Goal: Task Accomplishment & Management: Manage account settings

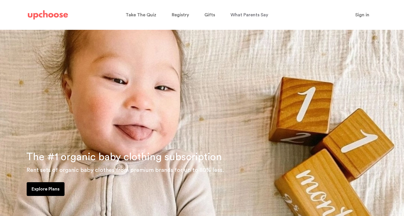
click at [362, 13] on span "Sign in" at bounding box center [362, 15] width 14 height 5
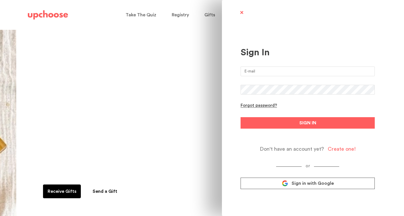
click at [308, 74] on input "email" at bounding box center [308, 72] width 134 height 10
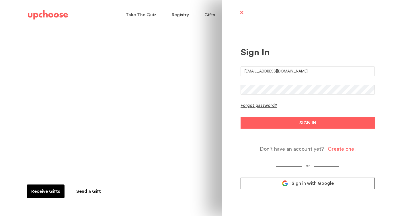
type input "amandamgalvan@hotmail.com"
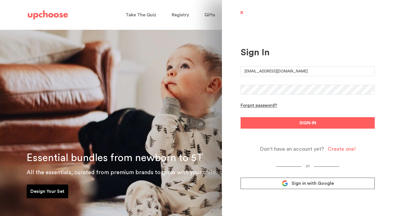
click at [241, 117] on button "SIGN IN" at bounding box center [308, 122] width 134 height 11
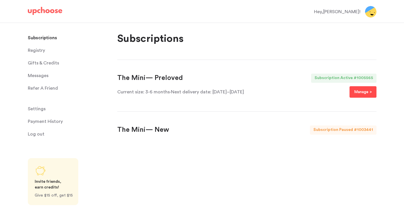
click at [360, 95] on p "Manage >" at bounding box center [363, 92] width 18 height 7
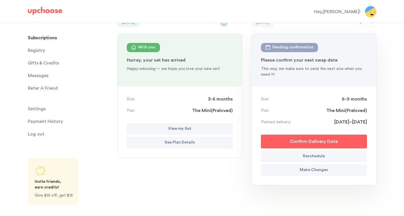
scroll to position [69, 0]
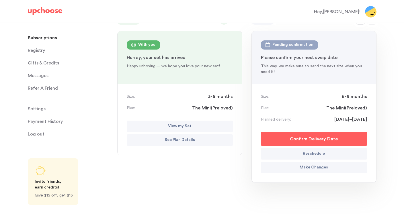
click at [295, 153] on button "Reschedule" at bounding box center [314, 153] width 106 height 11
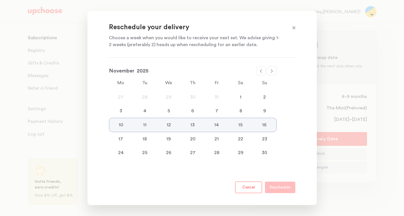
click at [261, 70] on icon at bounding box center [261, 70] width 2 height 3
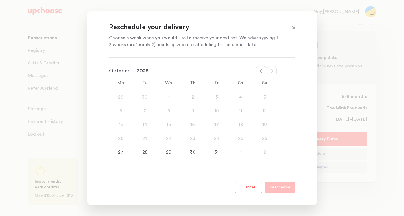
click at [272, 71] on icon at bounding box center [272, 70] width 2 height 3
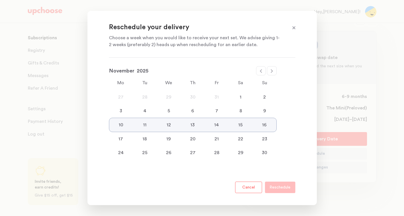
click at [262, 69] on icon at bounding box center [261, 71] width 5 height 5
select select "October"
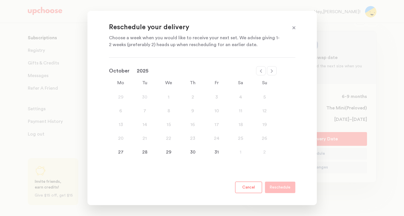
click at [119, 151] on div "27" at bounding box center [121, 152] width 24 height 7
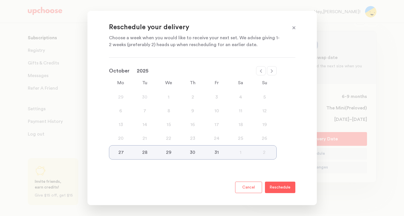
click at [276, 188] on p "Reschedule" at bounding box center [280, 187] width 21 height 7
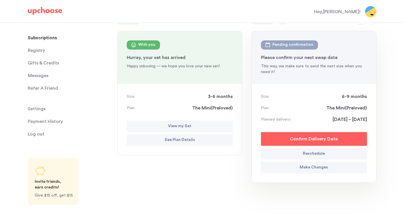
click at [312, 156] on p "Reschedule" at bounding box center [314, 154] width 22 height 7
select select "October"
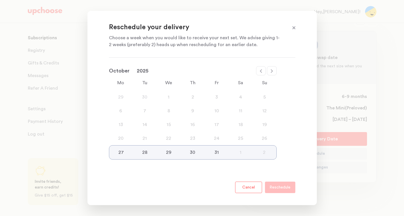
click at [169, 152] on div "29" at bounding box center [169, 152] width 24 height 7
click at [275, 187] on p "Reschedule" at bounding box center [280, 187] width 21 height 7
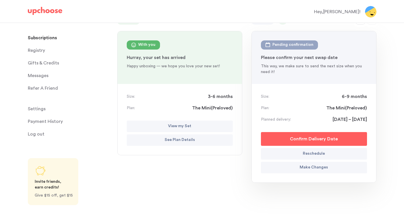
click at [300, 136] on p "Confirm Delivery Date" at bounding box center [314, 139] width 48 height 7
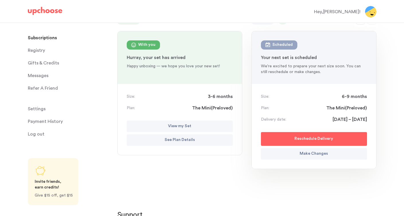
click at [303, 156] on p "Make Changes" at bounding box center [314, 154] width 28 height 7
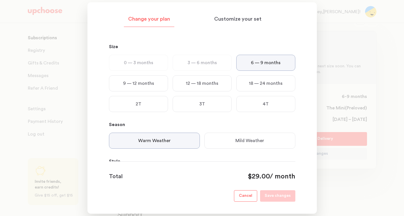
click at [146, 80] on p "9 — 12 months" at bounding box center [138, 83] width 31 height 7
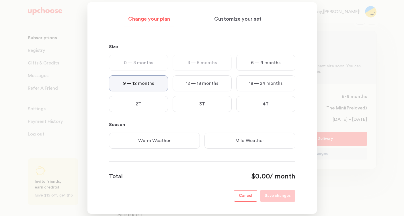
click at [188, 145] on div "Warm Weather" at bounding box center [154, 141] width 91 height 16
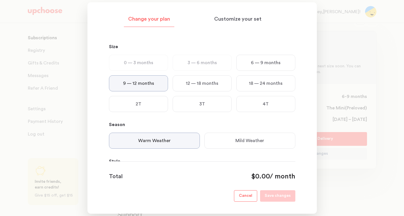
scroll to position [40, 0]
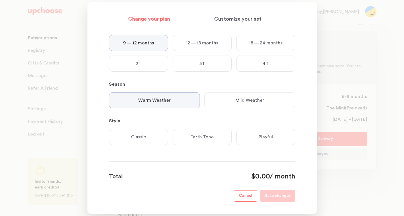
click at [250, 143] on div "Playful" at bounding box center [265, 137] width 59 height 16
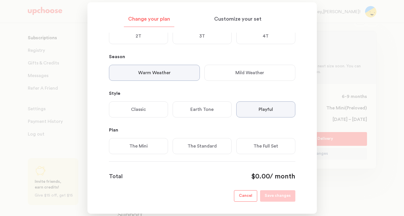
scroll to position [77, 0]
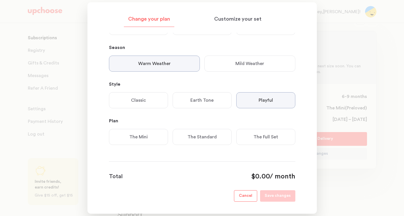
click at [141, 137] on p "The Mini" at bounding box center [138, 137] width 18 height 7
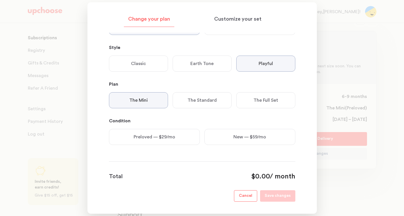
click at [171, 139] on p "Preloved — $29/mo" at bounding box center [155, 137] width 42 height 7
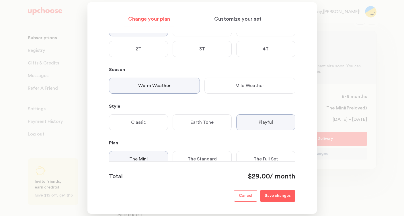
scroll to position [0, 0]
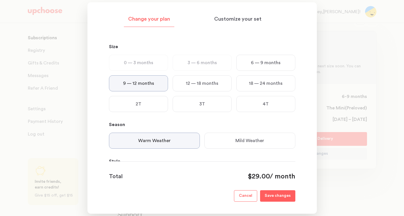
click at [278, 197] on p "Save changes" at bounding box center [278, 196] width 26 height 7
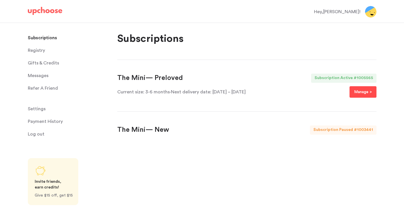
click at [364, 92] on p "Manage >" at bounding box center [363, 92] width 18 height 7
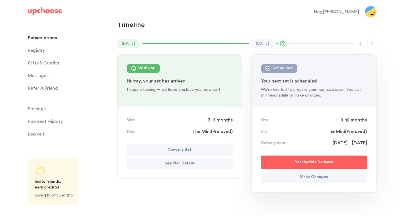
scroll to position [47, 0]
